Goal: Transaction & Acquisition: Purchase product/service

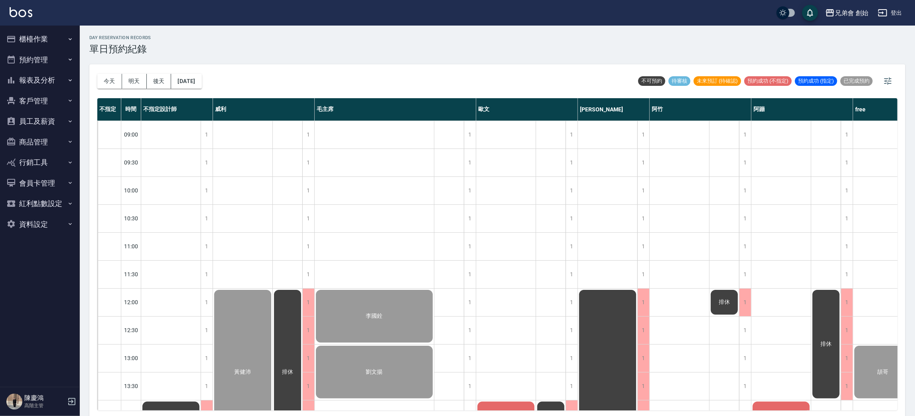
scroll to position [290, 0]
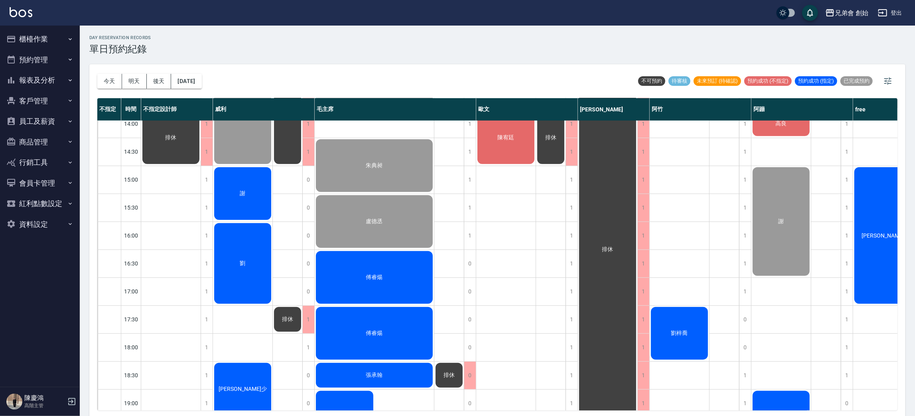
click at [255, 198] on div "謝" at bounding box center [242, 193] width 59 height 55
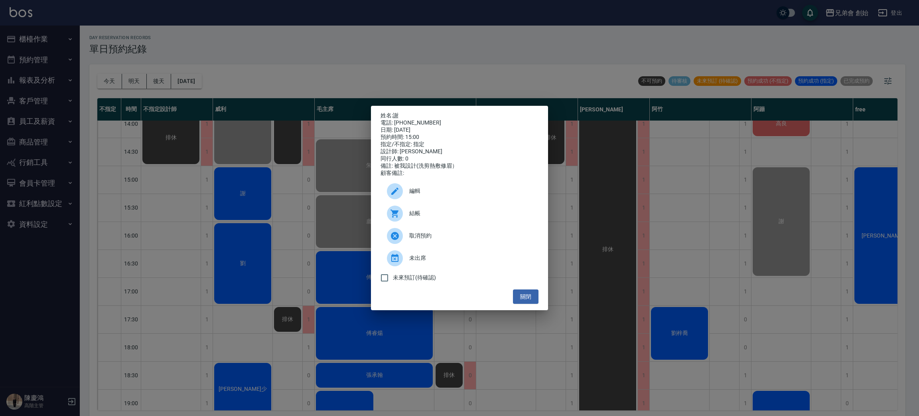
click at [446, 214] on span "結帳" at bounding box center [470, 213] width 123 height 8
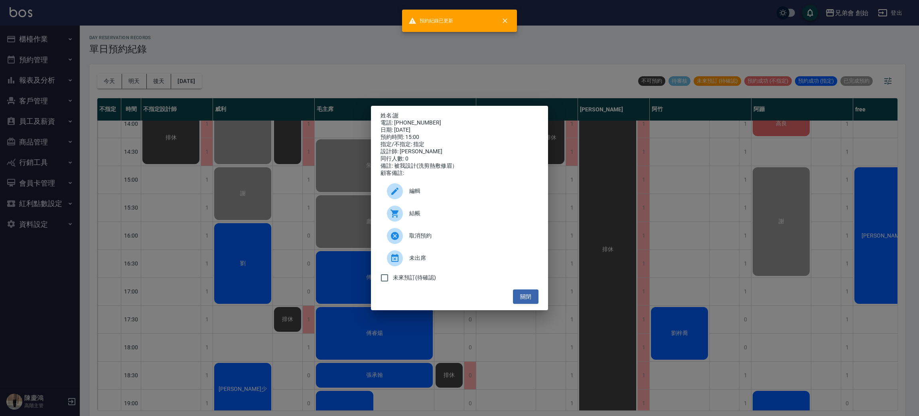
click at [296, 75] on div "姓名: 謝 電話: 0983120043 日期: 2025/09/06 預約時間: 15:00 指定/不指定: 指定 設計師: 威利 同行人數: 0 備註: …" at bounding box center [459, 208] width 919 height 416
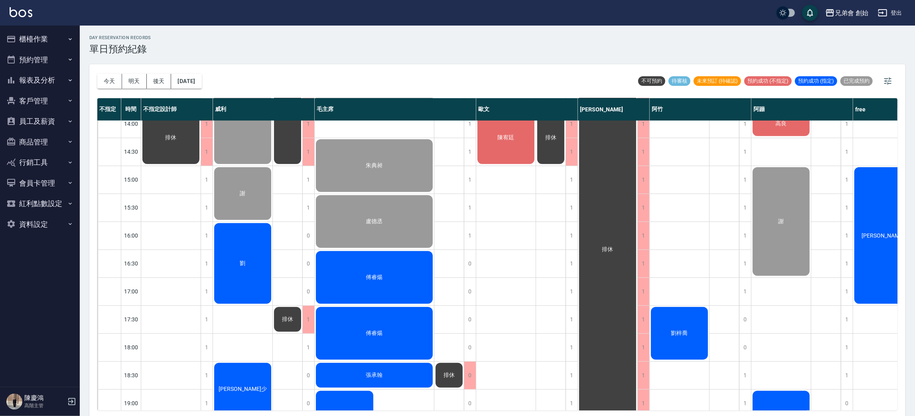
click at [229, 257] on div "劉" at bounding box center [242, 263] width 59 height 83
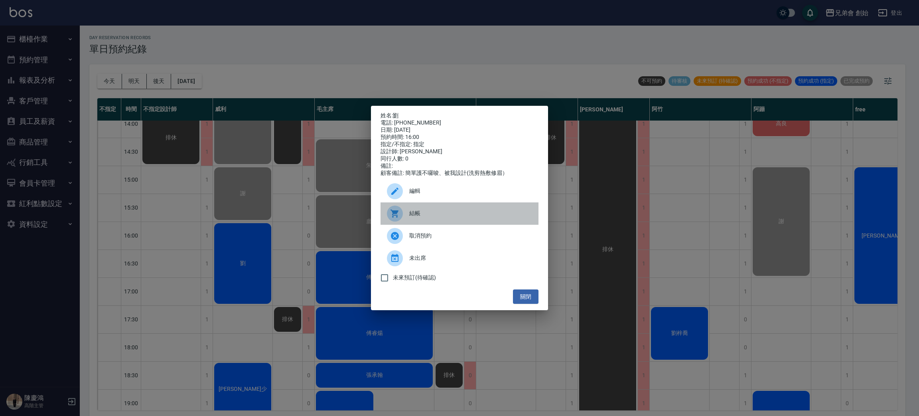
click at [422, 217] on span "結帳" at bounding box center [470, 213] width 123 height 8
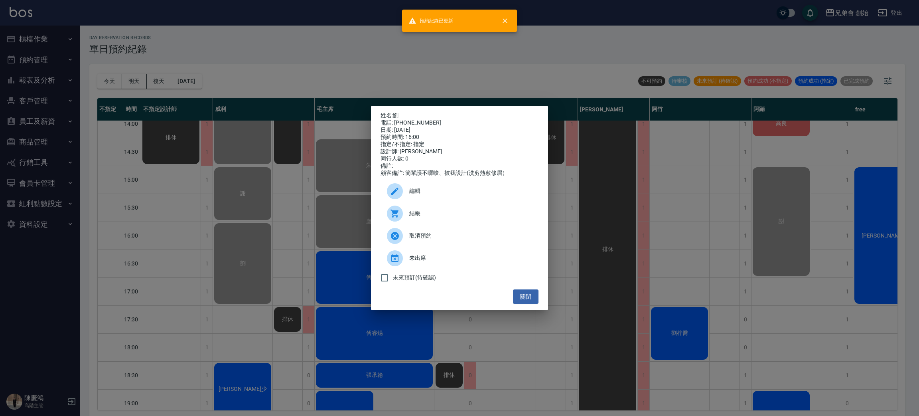
click at [319, 57] on div "姓名: 劉 電話: 0939323826 日期: 2025/09/06 預約時間: 16:00 指定/不指定: 指定 設計師: 威利 同行人數: 0 備註: …" at bounding box center [459, 208] width 919 height 416
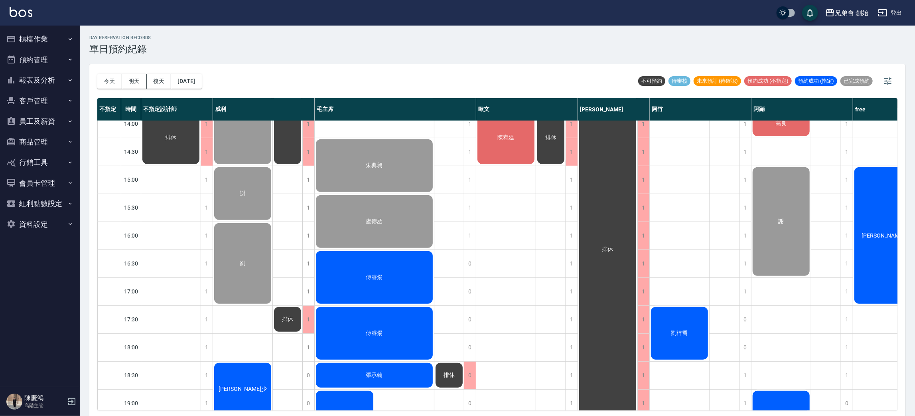
scroll to position [470, 0]
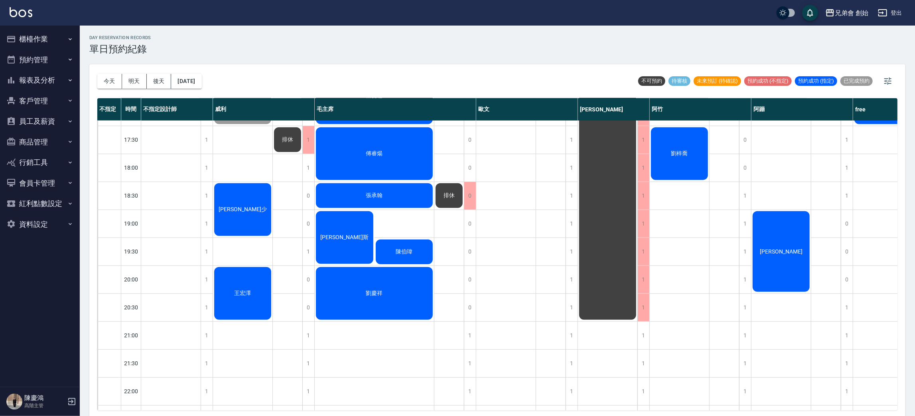
click at [262, 166] on div "黃健沛 謝 劉 徐宣少 王宏澤" at bounding box center [243, 56] width 60 height 810
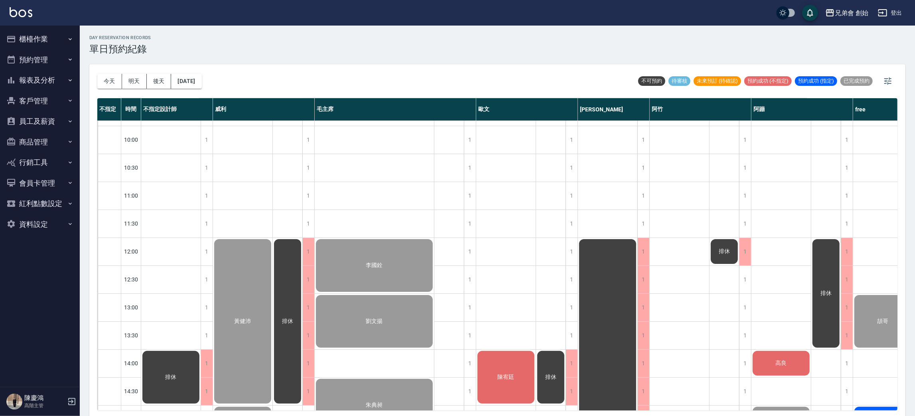
scroll to position [111, 0]
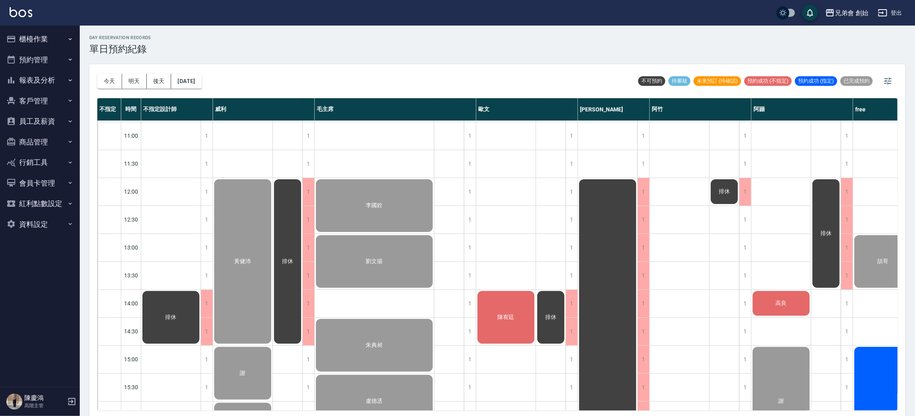
click at [191, 186] on div "排休" at bounding box center [171, 415] width 60 height 810
click at [181, 220] on div "排休" at bounding box center [171, 415] width 60 height 810
click at [178, 247] on div "排休" at bounding box center [171, 415] width 60 height 810
click at [177, 275] on div "排休" at bounding box center [171, 415] width 60 height 810
click at [176, 275] on div "排休" at bounding box center [171, 415] width 60 height 810
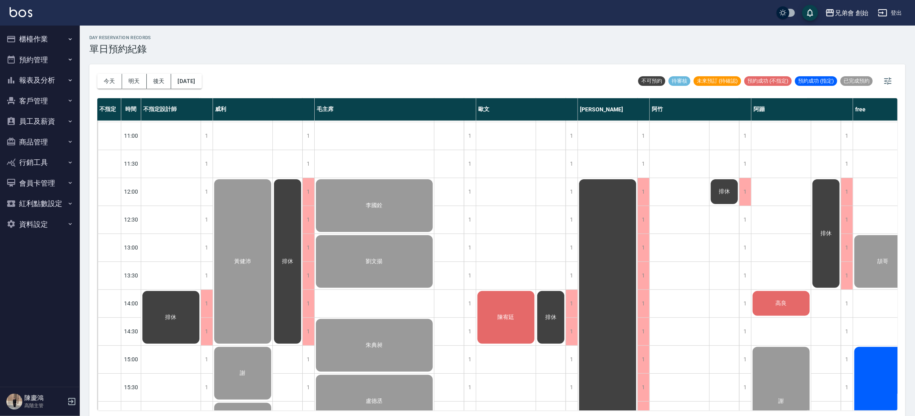
click at [179, 256] on div "排休" at bounding box center [171, 415] width 60 height 810
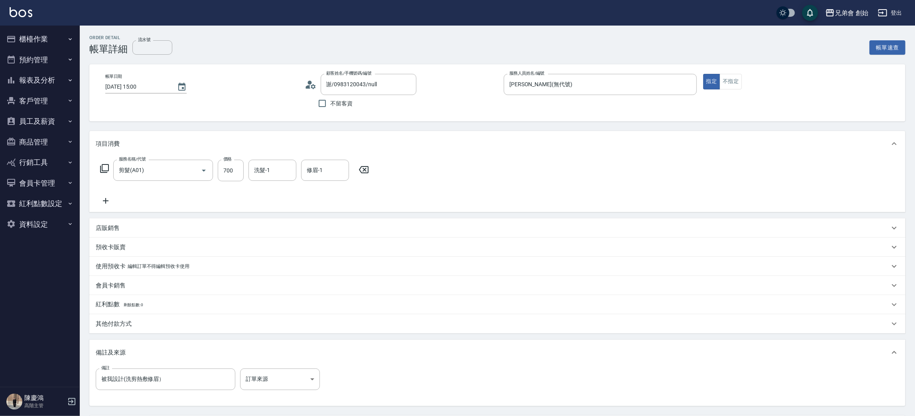
scroll to position [75, 0]
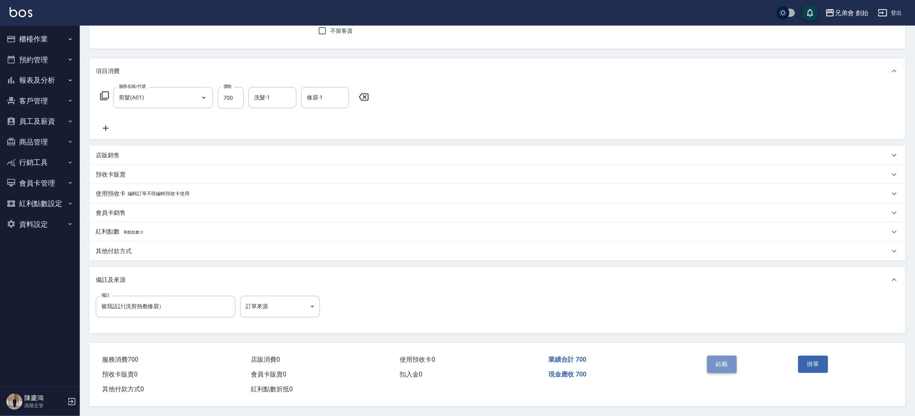
click at [710, 356] on button "結帳" at bounding box center [722, 363] width 30 height 17
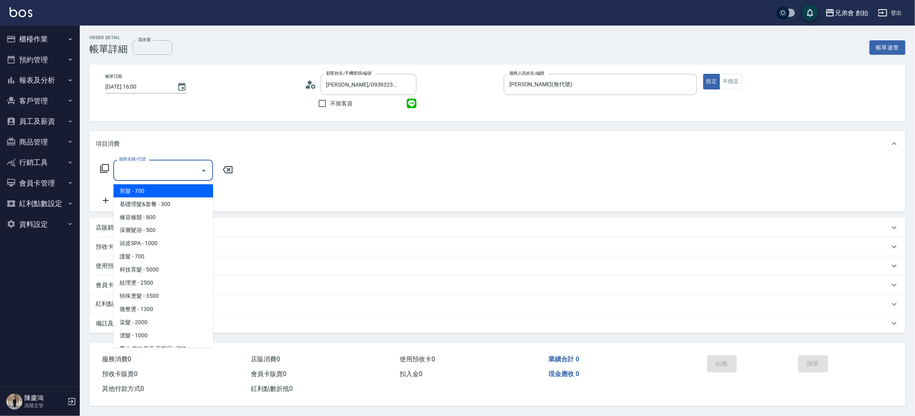
click at [145, 190] on span "剪髮 - 700" at bounding box center [163, 190] width 100 height 13
type input "剪髮(A01)"
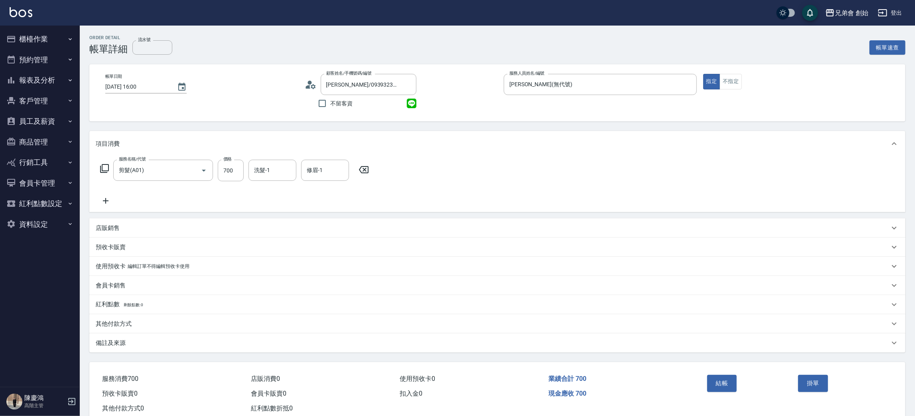
click at [107, 199] on icon at bounding box center [106, 201] width 20 height 10
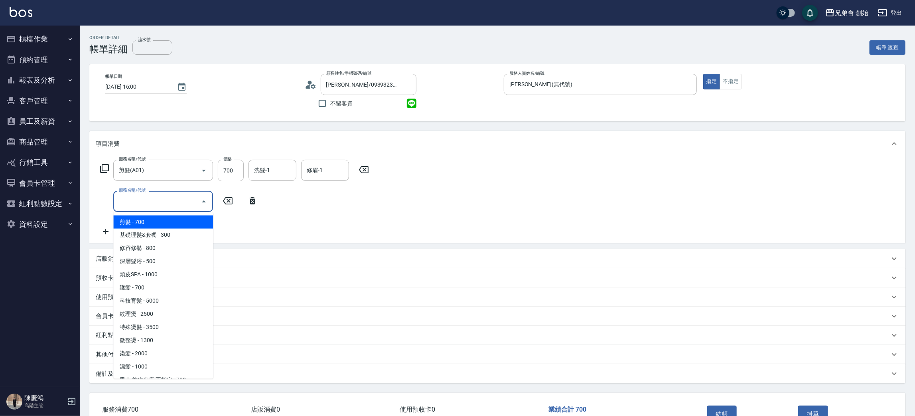
click at [166, 196] on input "服務名稱/代號" at bounding box center [157, 201] width 81 height 14
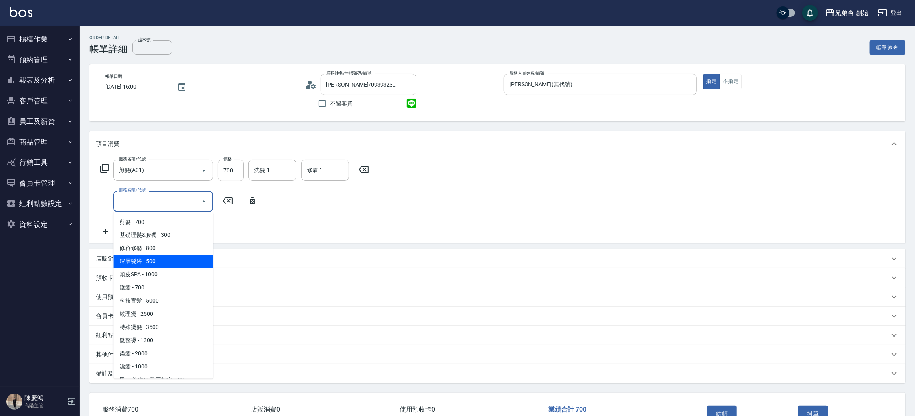
click at [167, 261] on span "深層髮浴 - 500" at bounding box center [163, 261] width 100 height 13
type input "深層髮浴(B01)"
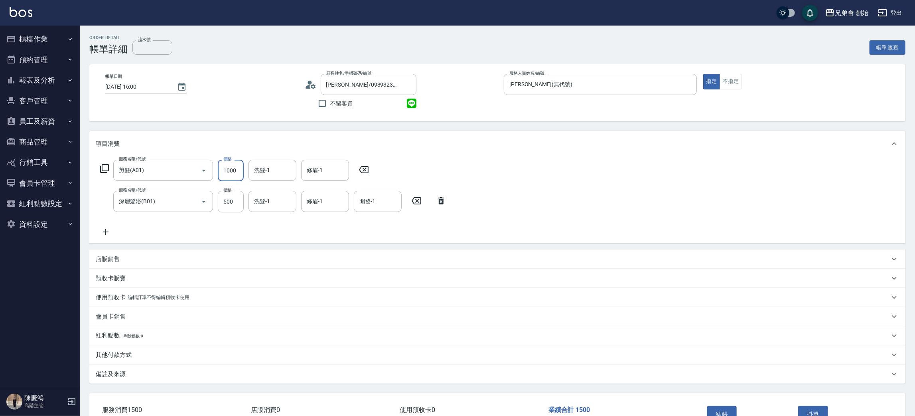
type input "1000"
type input "200"
click at [667, 211] on div "服務名稱/代號 剪髮(A01) 服務名稱/代號 價格 1000 價格 洗髮-1 洗髮-1 修眉-1 修眉-1 服務名稱/代號 深層髮浴(B01) 服務名稱/代…" at bounding box center [497, 199] width 816 height 87
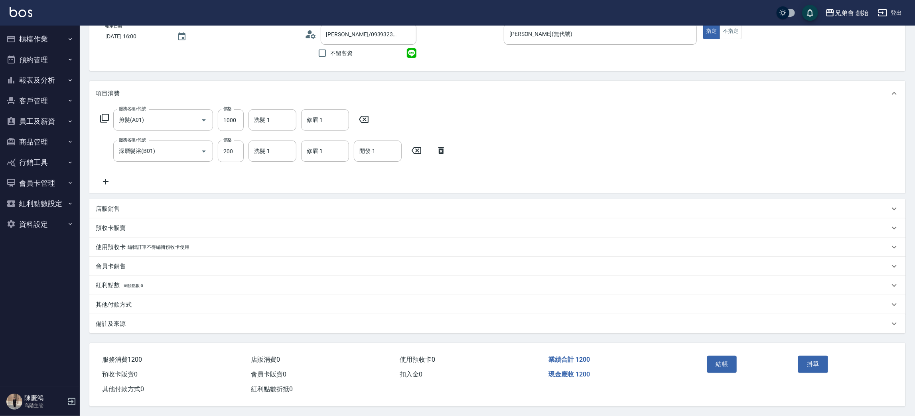
click at [154, 304] on div "其他付款方式" at bounding box center [493, 304] width 794 height 8
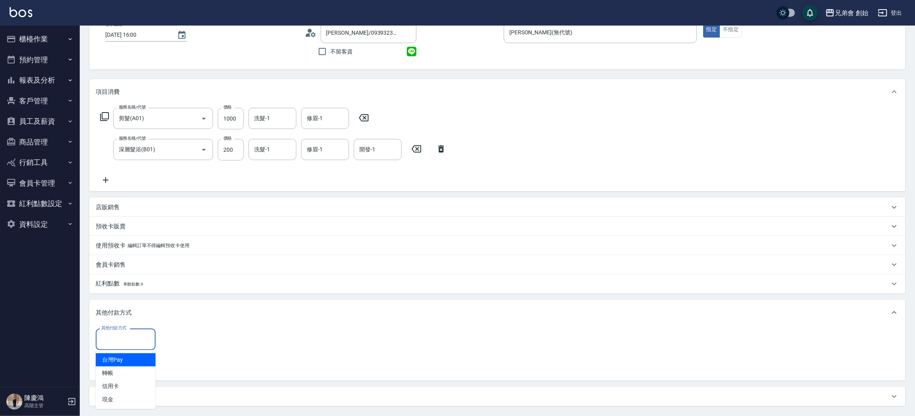
click at [108, 336] on input "其他付款方式" at bounding box center [125, 339] width 53 height 14
click at [114, 369] on span "轉帳" at bounding box center [126, 372] width 60 height 13
type input "轉帳"
click at [182, 337] on input "0" at bounding box center [190, 339] width 60 height 22
type input "1200"
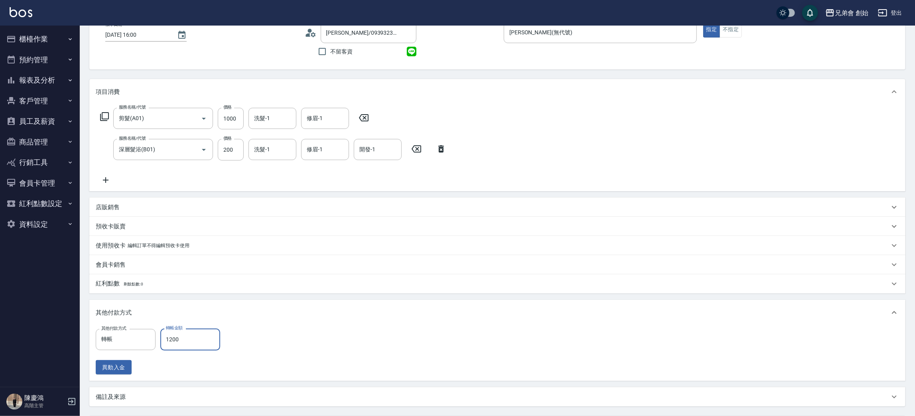
click at [567, 332] on div "其他付款方式 轉帳 其他付款方式 轉帳金額 1200 轉帳金額 異動入金" at bounding box center [497, 351] width 803 height 46
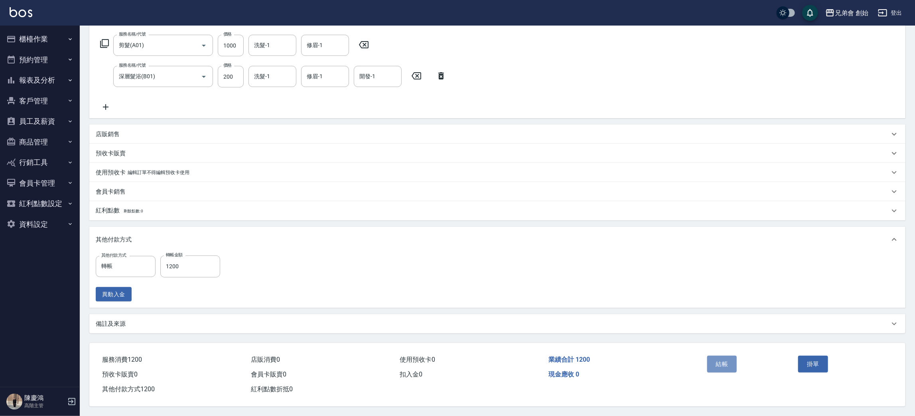
drag, startPoint x: 731, startPoint y: 360, endPoint x: 725, endPoint y: 359, distance: 6.6
click at [731, 362] on button "結帳" at bounding box center [722, 363] width 30 height 17
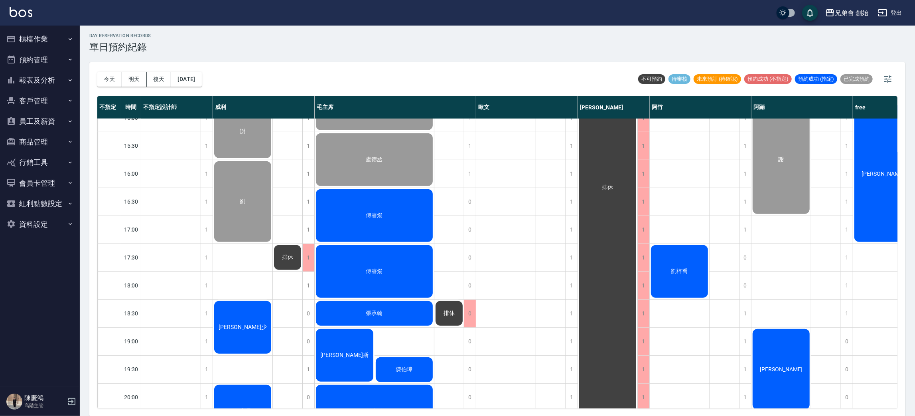
scroll to position [410, 0]
